Goal: Transaction & Acquisition: Purchase product/service

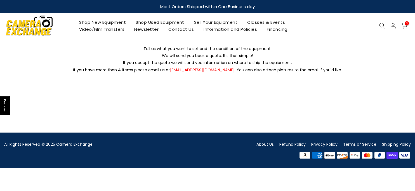
click at [207, 105] on main "Tell us what you want to sell and the condition of the equipment. We will send …" at bounding box center [207, 93] width 415 height 96
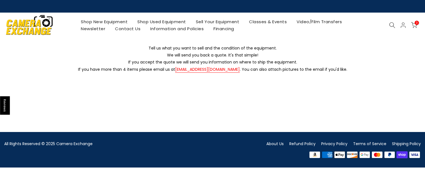
click at [160, 21] on link "Shop Used Equipment" at bounding box center [162, 21] width 58 height 7
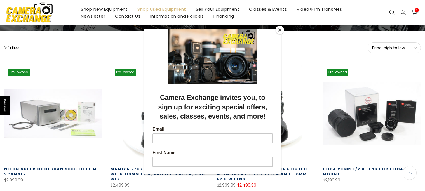
scroll to position [78, 0]
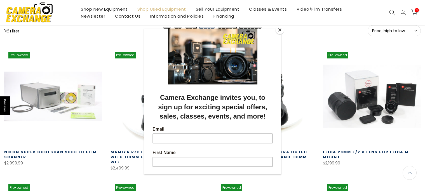
click at [281, 29] on button "Close" at bounding box center [279, 30] width 8 height 8
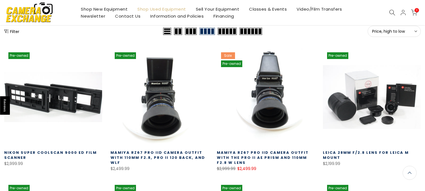
click at [41, 112] on link at bounding box center [53, 97] width 98 height 98
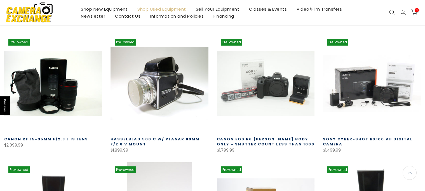
scroll to position [235, 0]
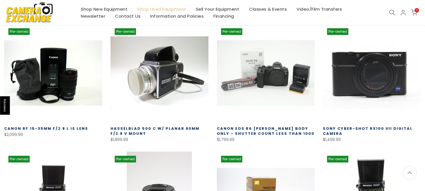
click at [375, 60] on link at bounding box center [372, 73] width 98 height 98
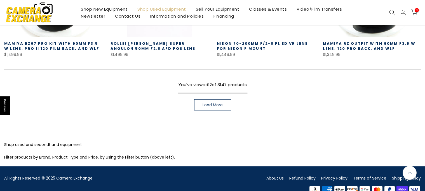
scroll to position [458, 0]
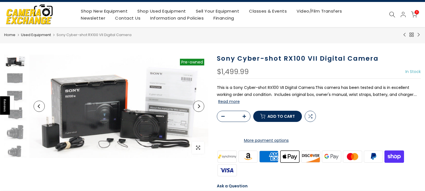
scroll to position [45, 0]
